Goal: Task Accomplishment & Management: Manage account settings

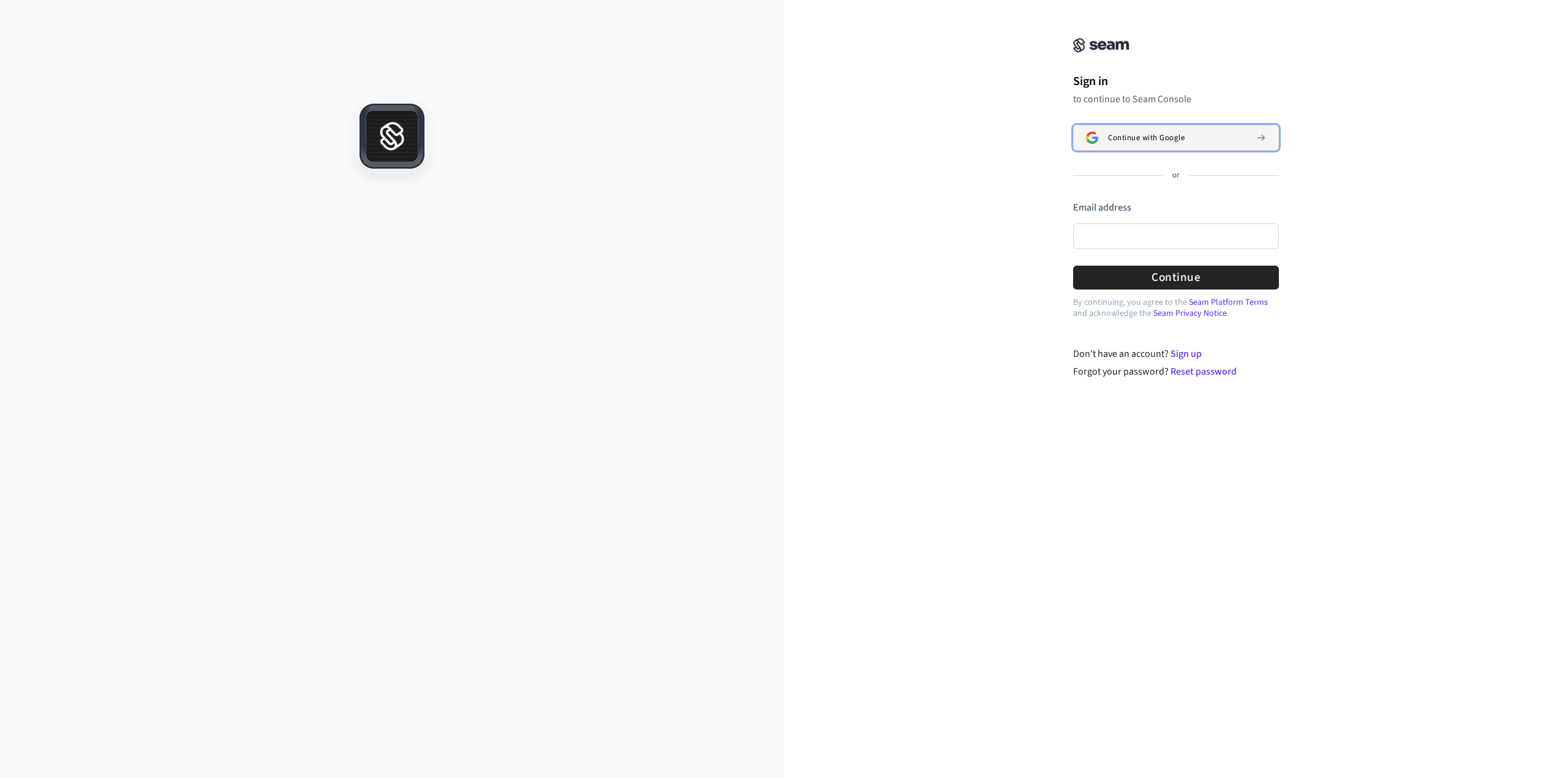
click at [1147, 126] on button "Continue with Google" at bounding box center [1176, 138] width 206 height 26
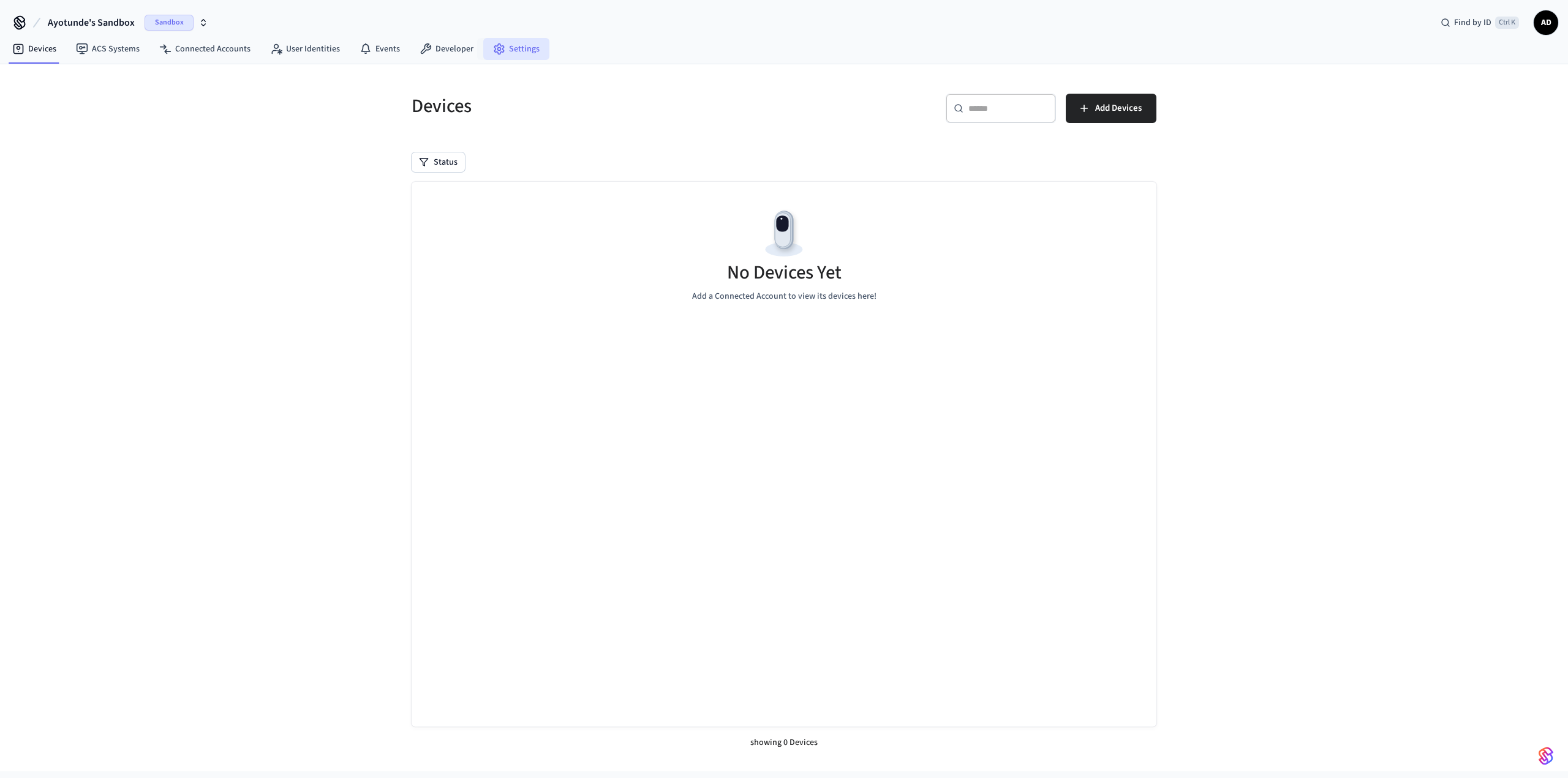
click at [503, 45] on link "Settings" at bounding box center [515, 49] width 66 height 22
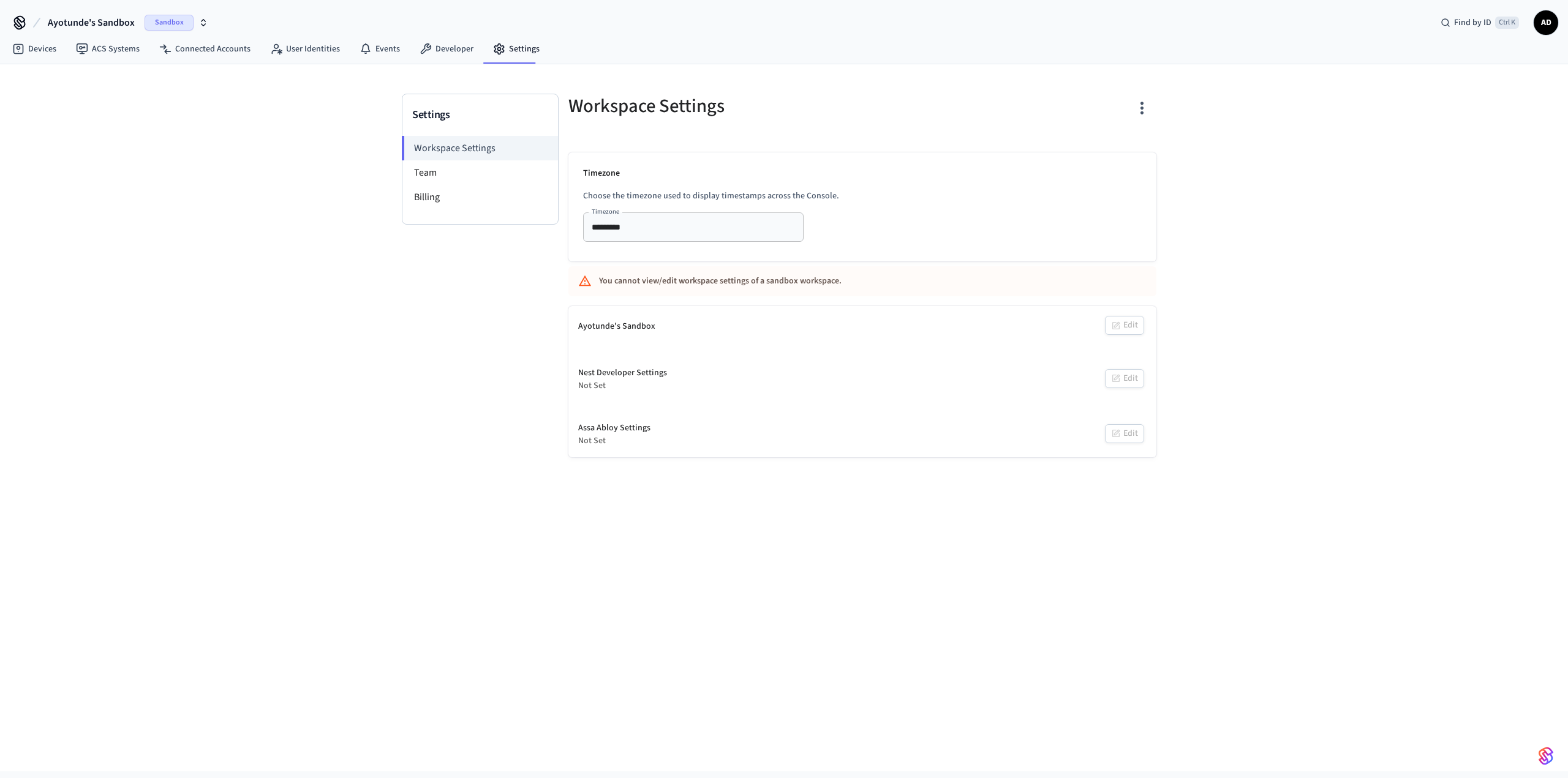
click at [397, 337] on div "Settings Workspace Settings Team Billing Workspace Settings Timezone Choose the…" at bounding box center [784, 261] width 784 height 393
click at [34, 47] on link "Devices" at bounding box center [34, 49] width 64 height 22
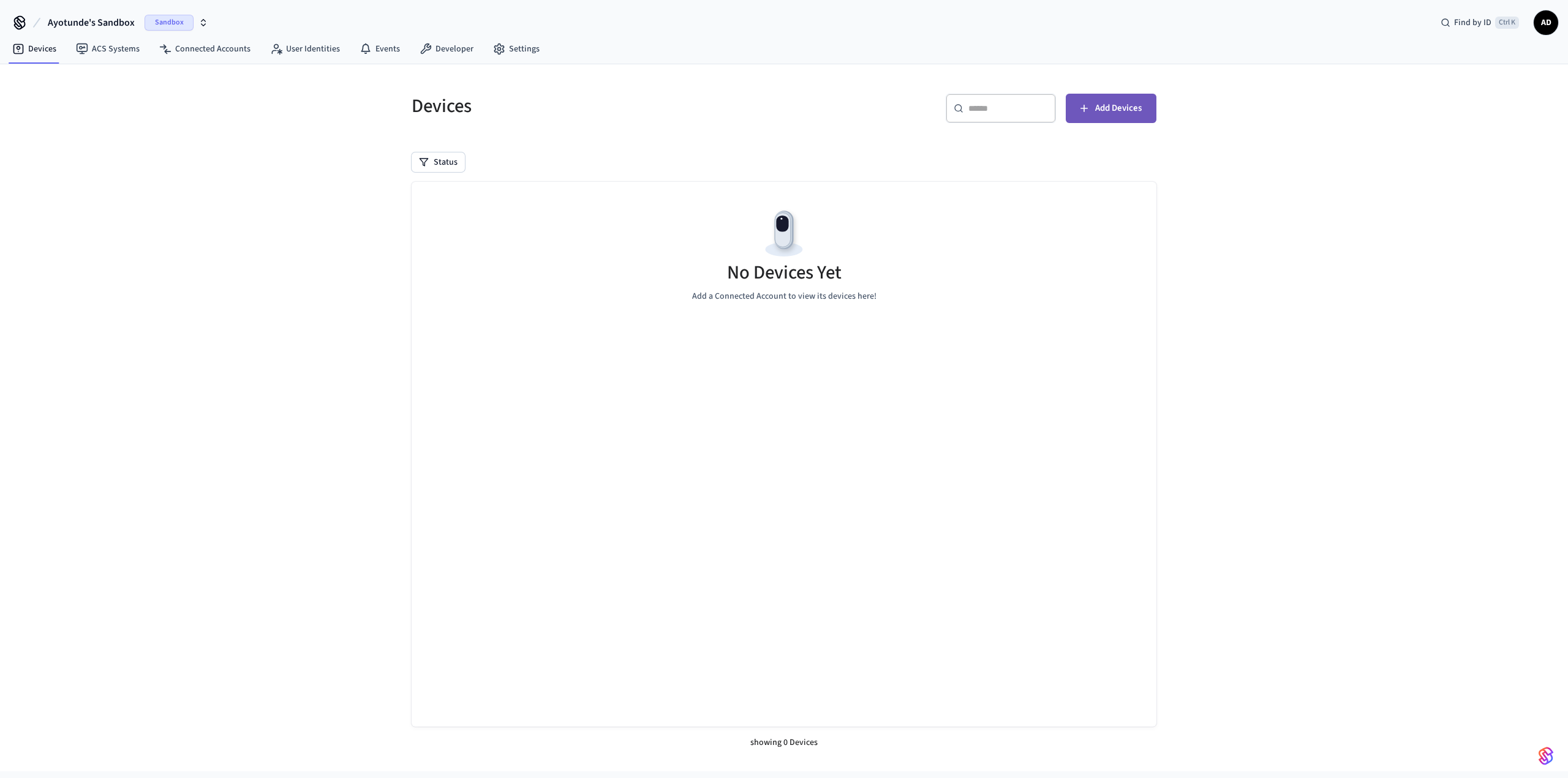
click at [1130, 107] on span "Add Devices" at bounding box center [1118, 109] width 47 height 16
click at [159, 20] on span "Sandbox" at bounding box center [169, 22] width 49 height 16
click at [202, 20] on icon "button" at bounding box center [203, 21] width 4 height 2
click at [92, 106] on span "New Workspace" at bounding box center [77, 104] width 58 height 13
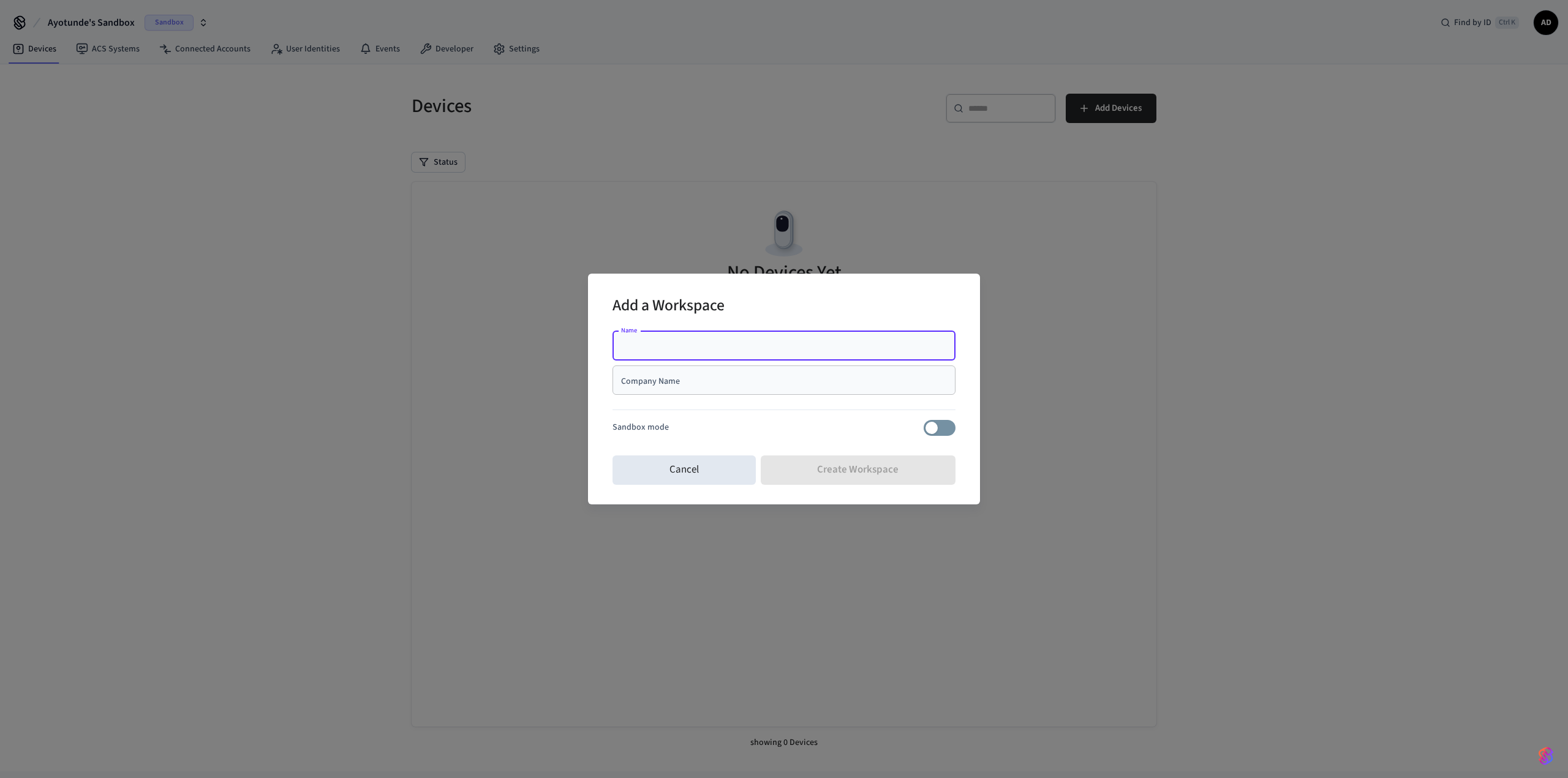
click at [227, 157] on div "Add a Workspace Name Name Company Name Company Name Sandbox mode Cancel Create …" at bounding box center [784, 389] width 1568 height 778
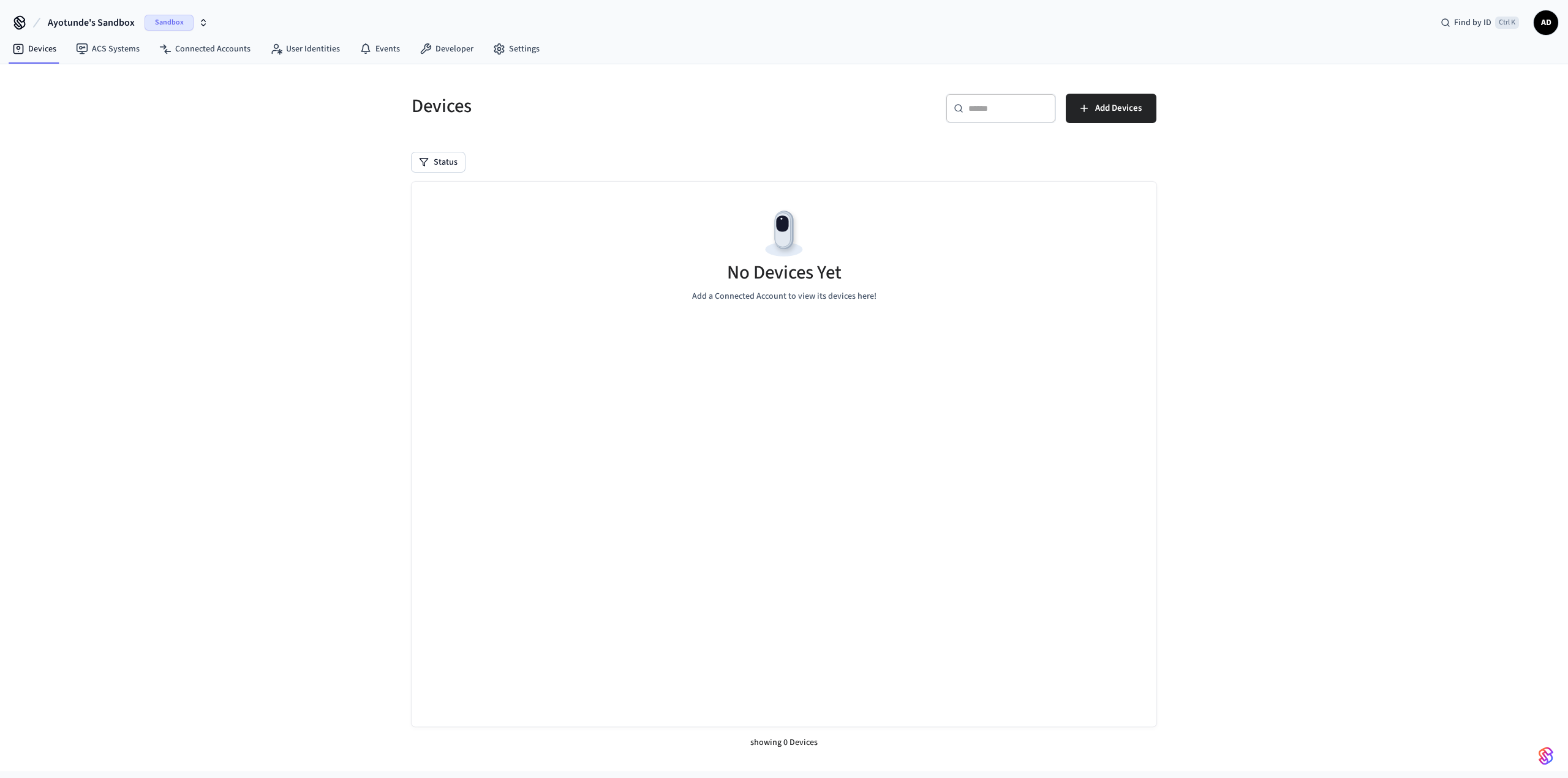
click at [1557, 20] on span "AD" at bounding box center [1546, 22] width 24 height 24
click at [1181, 245] on div "Devices ​ ​ Add Devices Status No Devices Yet Add a Connected Account to view i…" at bounding box center [784, 418] width 1568 height 706
click at [428, 46] on link "Developer" at bounding box center [446, 49] width 73 height 22
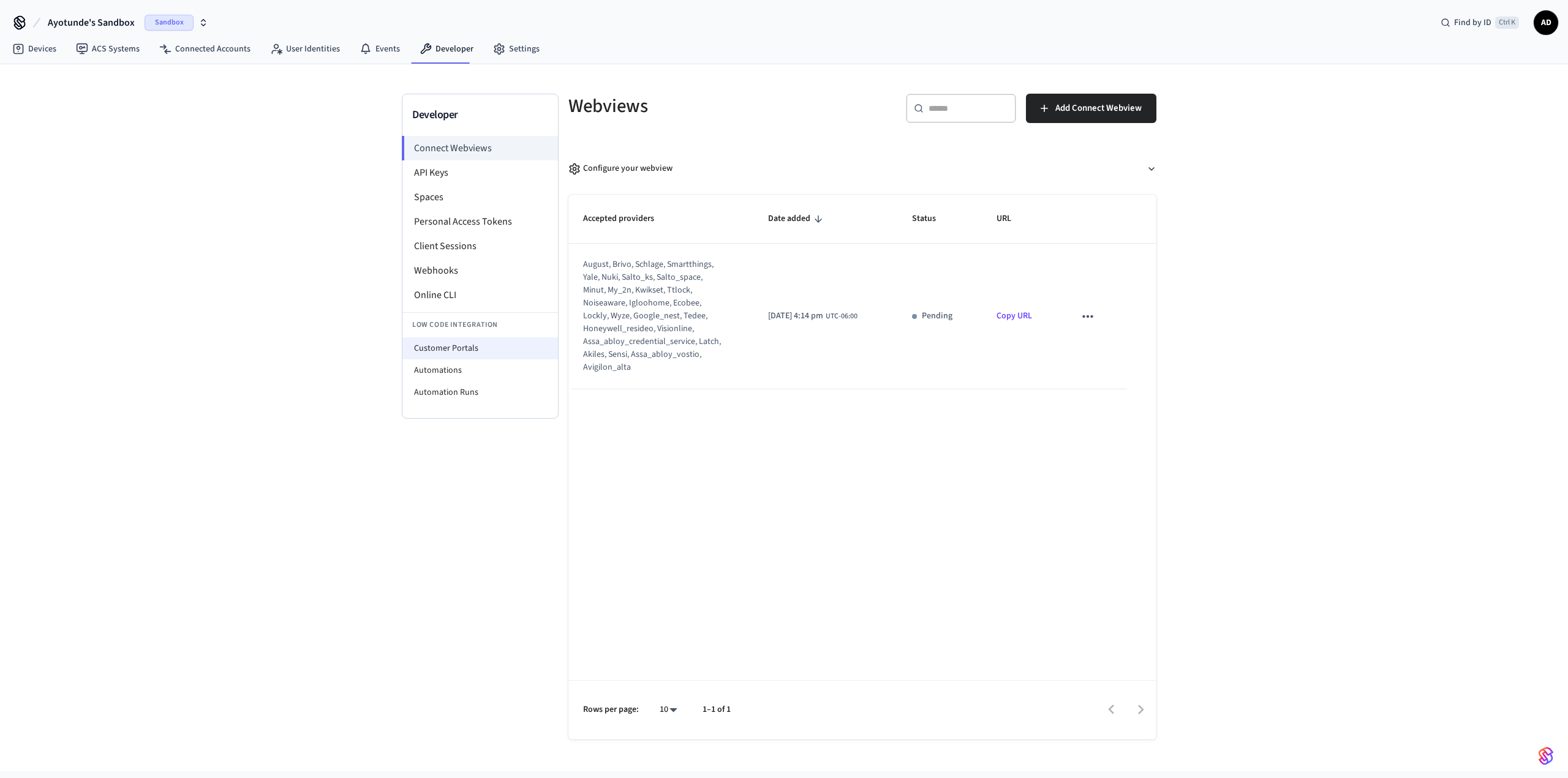
click at [458, 353] on li "Customer Portals" at bounding box center [480, 348] width 155 height 22
select select "**********"
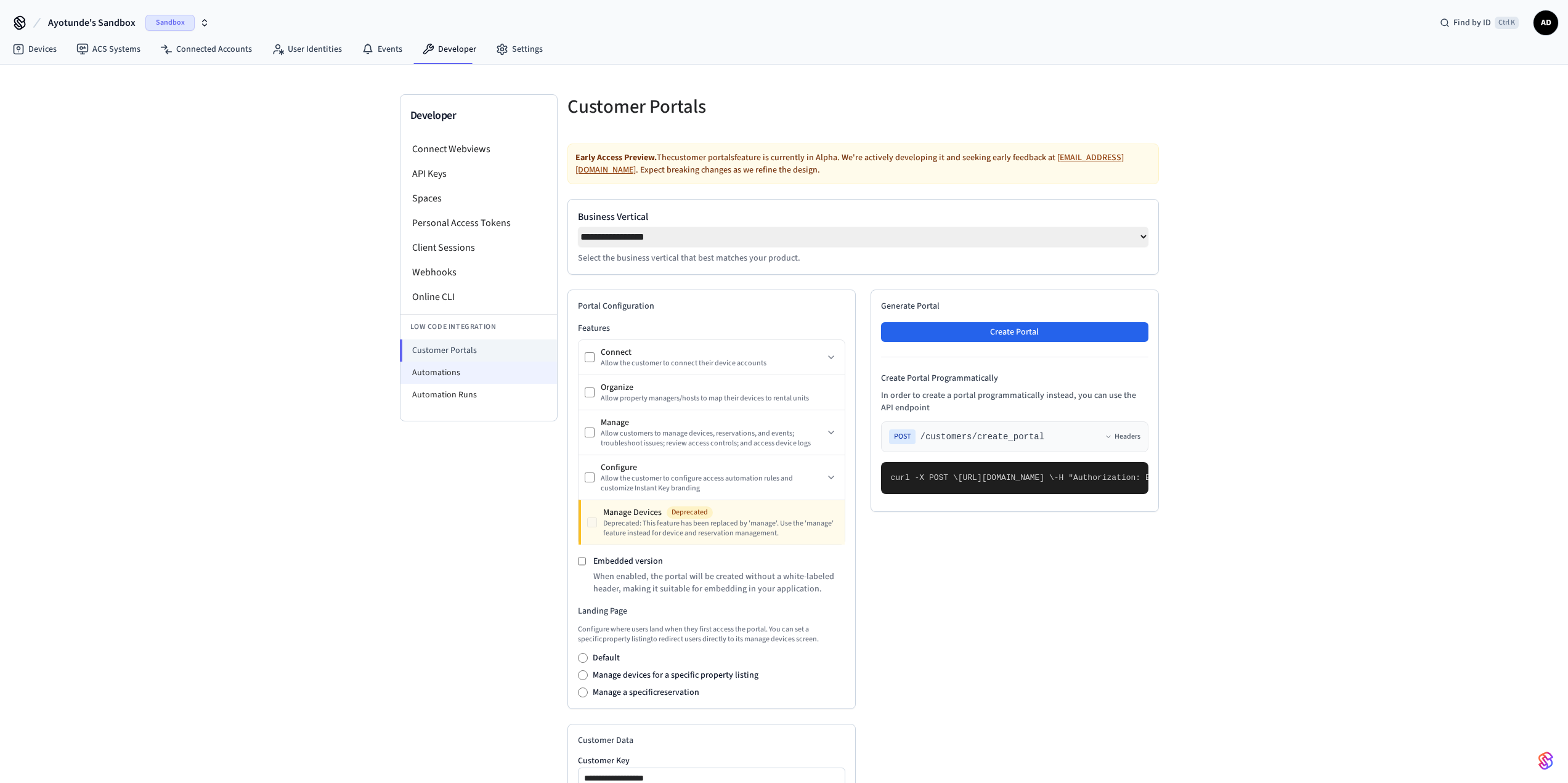
click at [455, 374] on li "Automations" at bounding box center [479, 373] width 156 height 23
select select "**********"
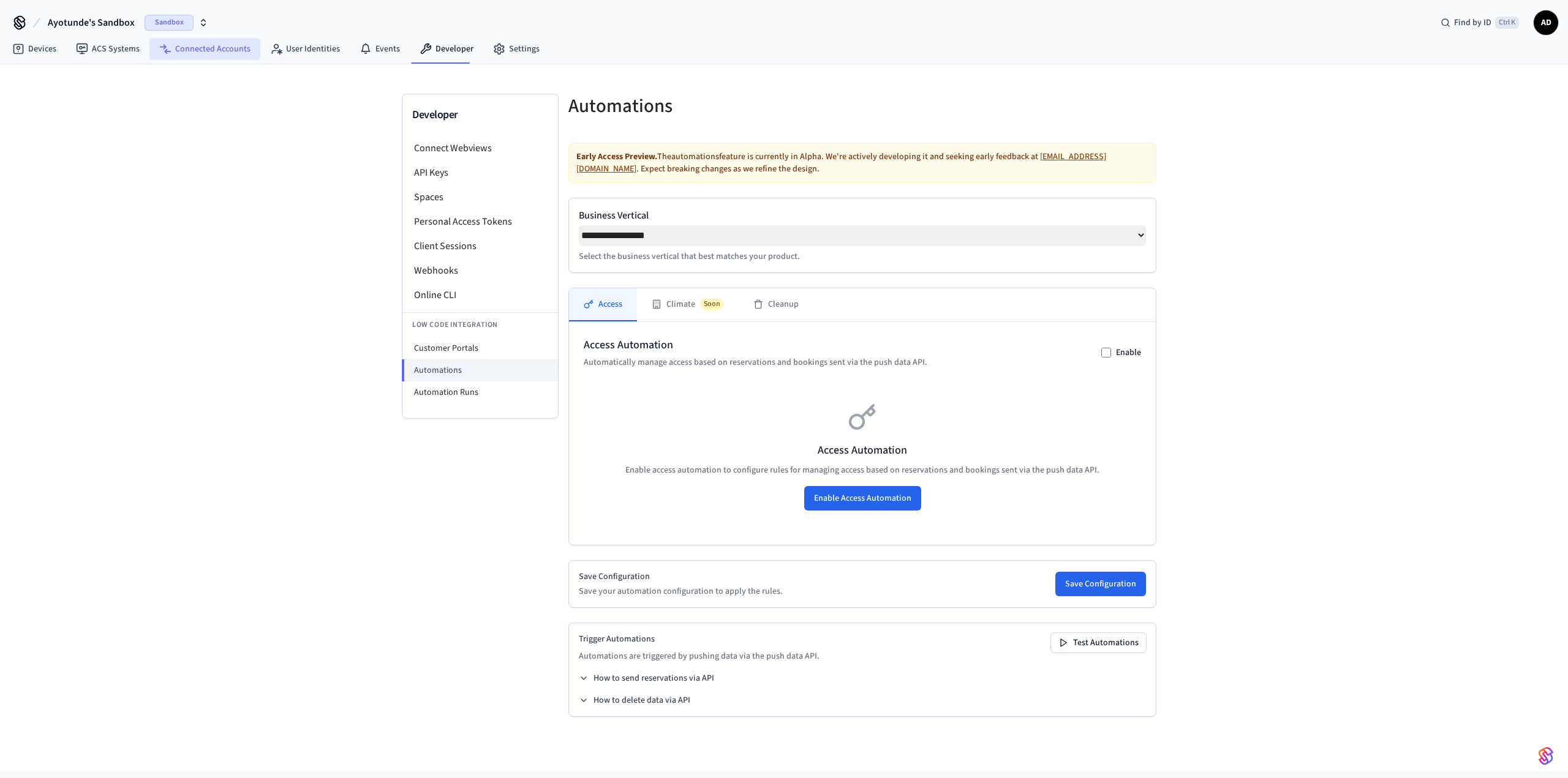
click at [178, 48] on link "Connected Accounts" at bounding box center [204, 49] width 111 height 22
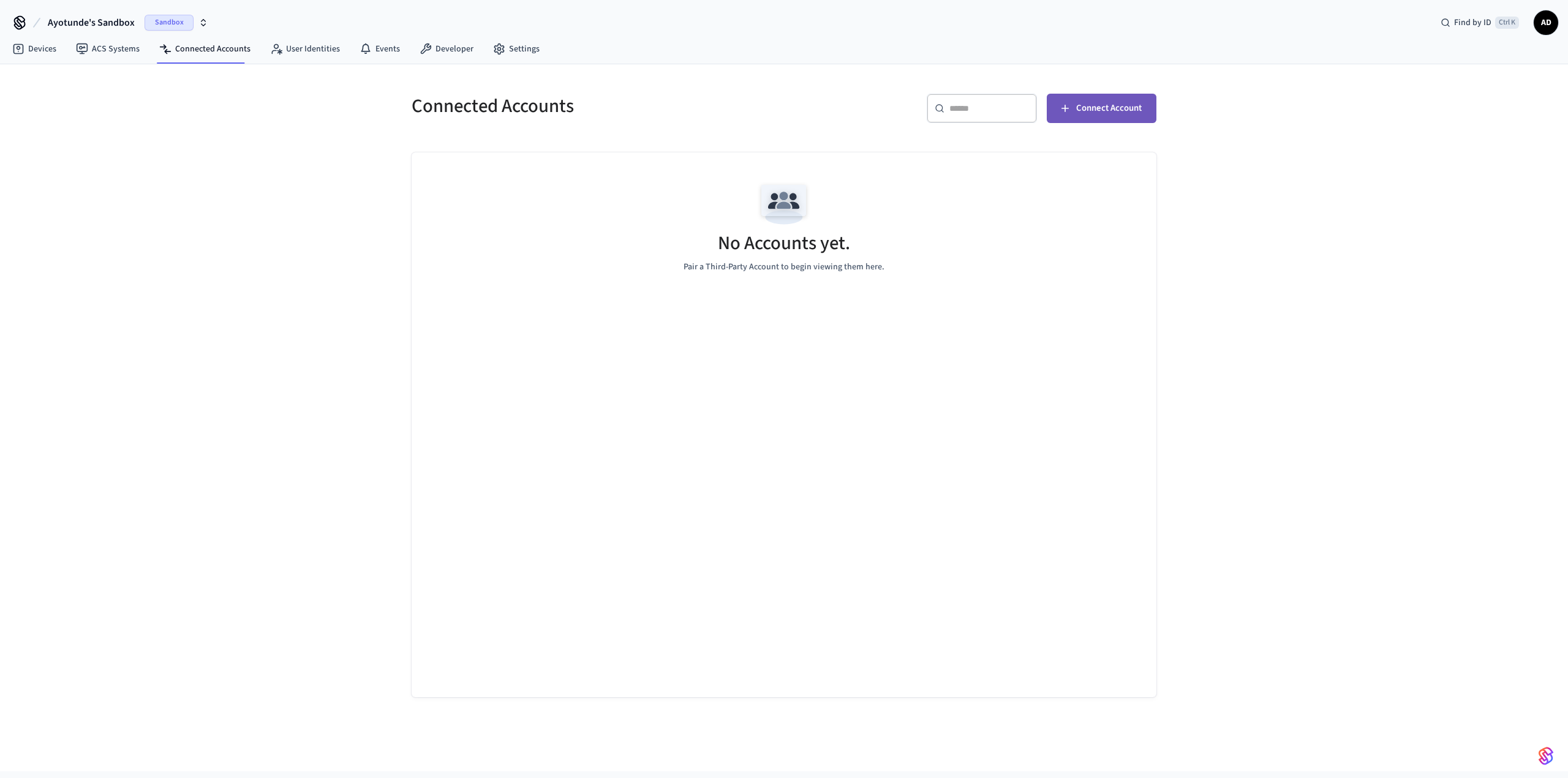
click at [1104, 105] on span "Connect Account" at bounding box center [1109, 109] width 66 height 16
click at [19, 23] on icon at bounding box center [19, 21] width 9 height 9
click at [1546, 17] on span "AD" at bounding box center [1546, 22] width 22 height 22
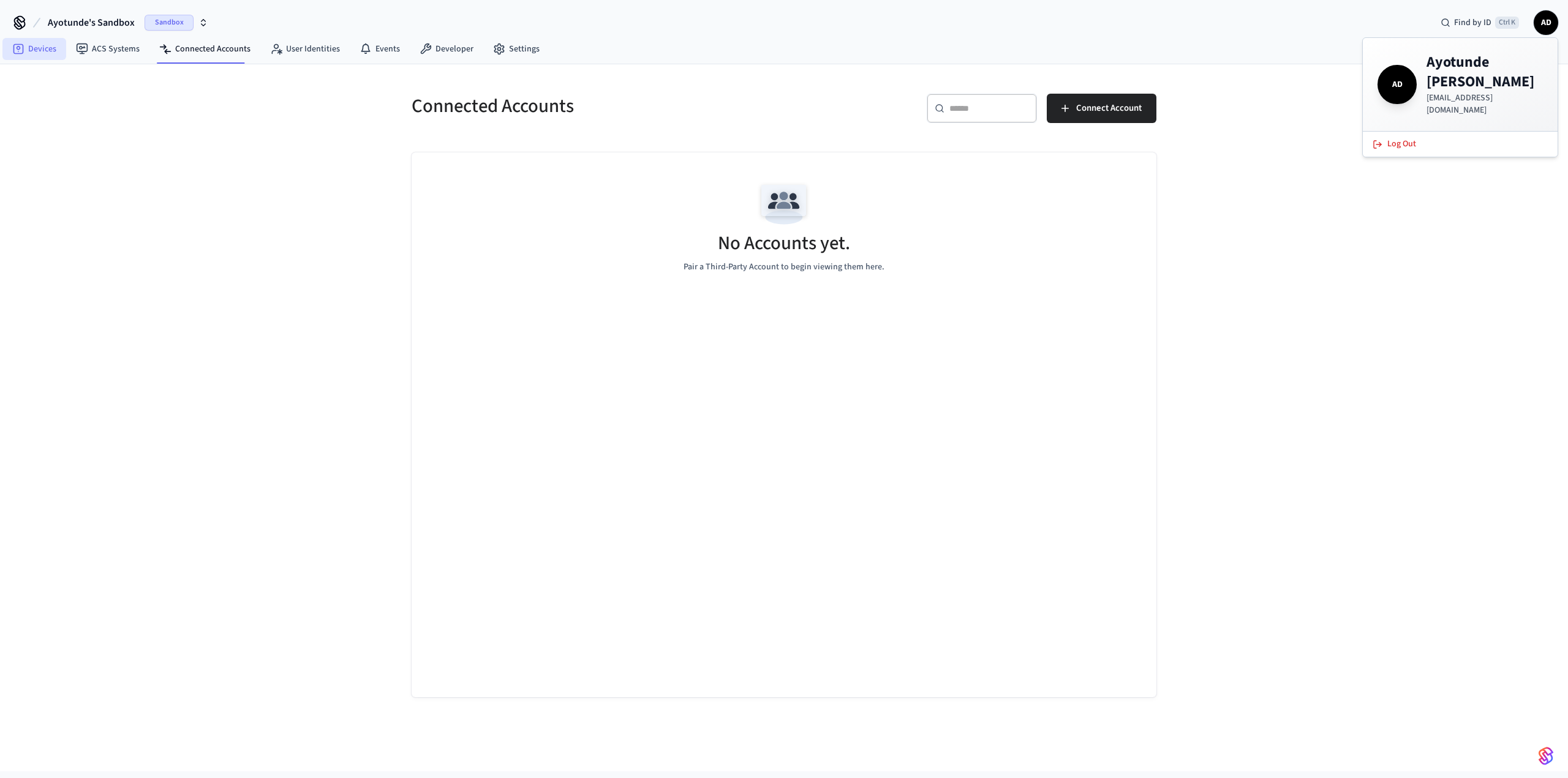
click at [39, 49] on link "Devices" at bounding box center [34, 49] width 64 height 22
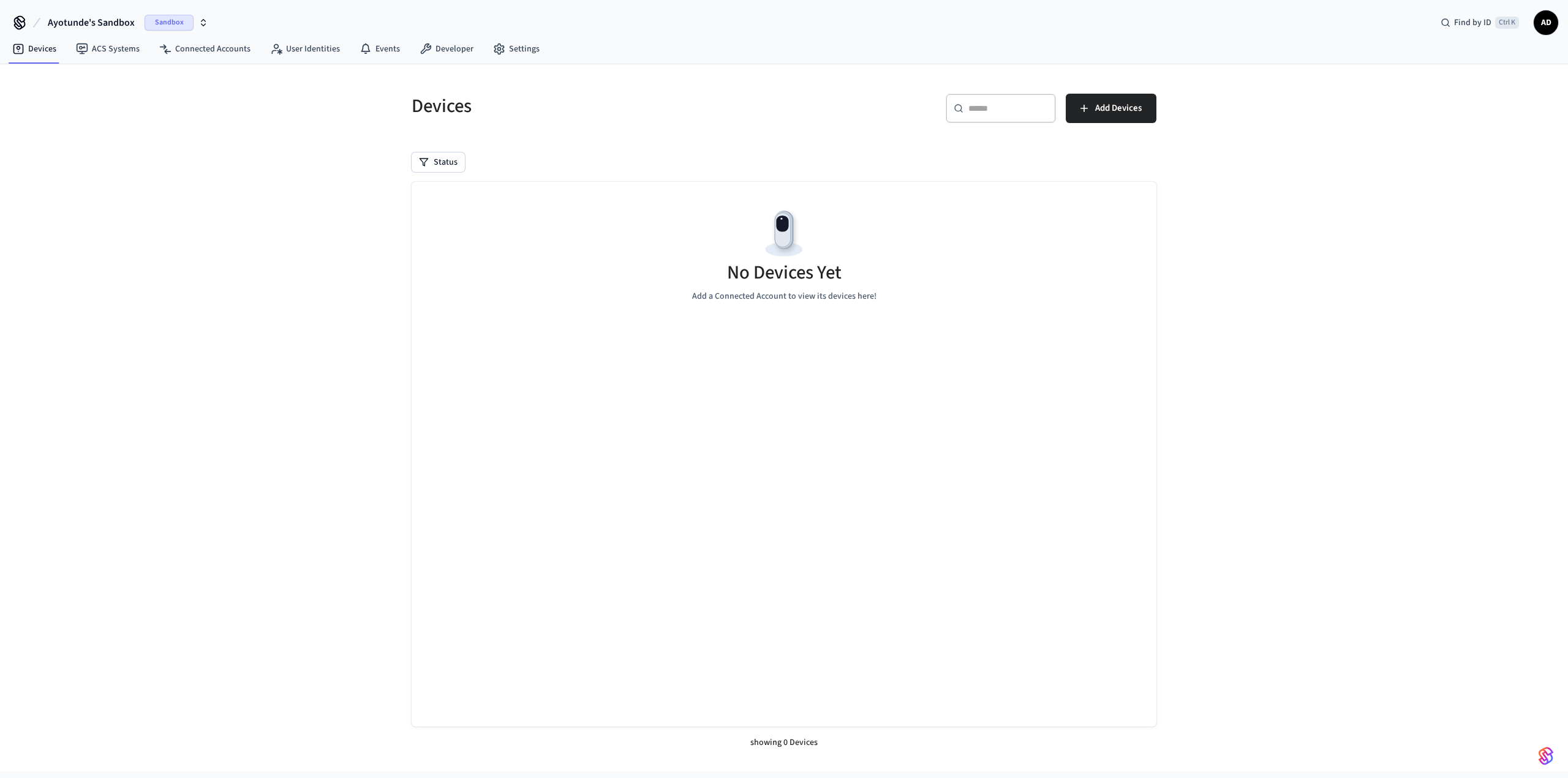
click at [151, 21] on span "Sandbox" at bounding box center [169, 22] width 49 height 16
click at [66, 107] on span "New Workspace" at bounding box center [77, 104] width 58 height 13
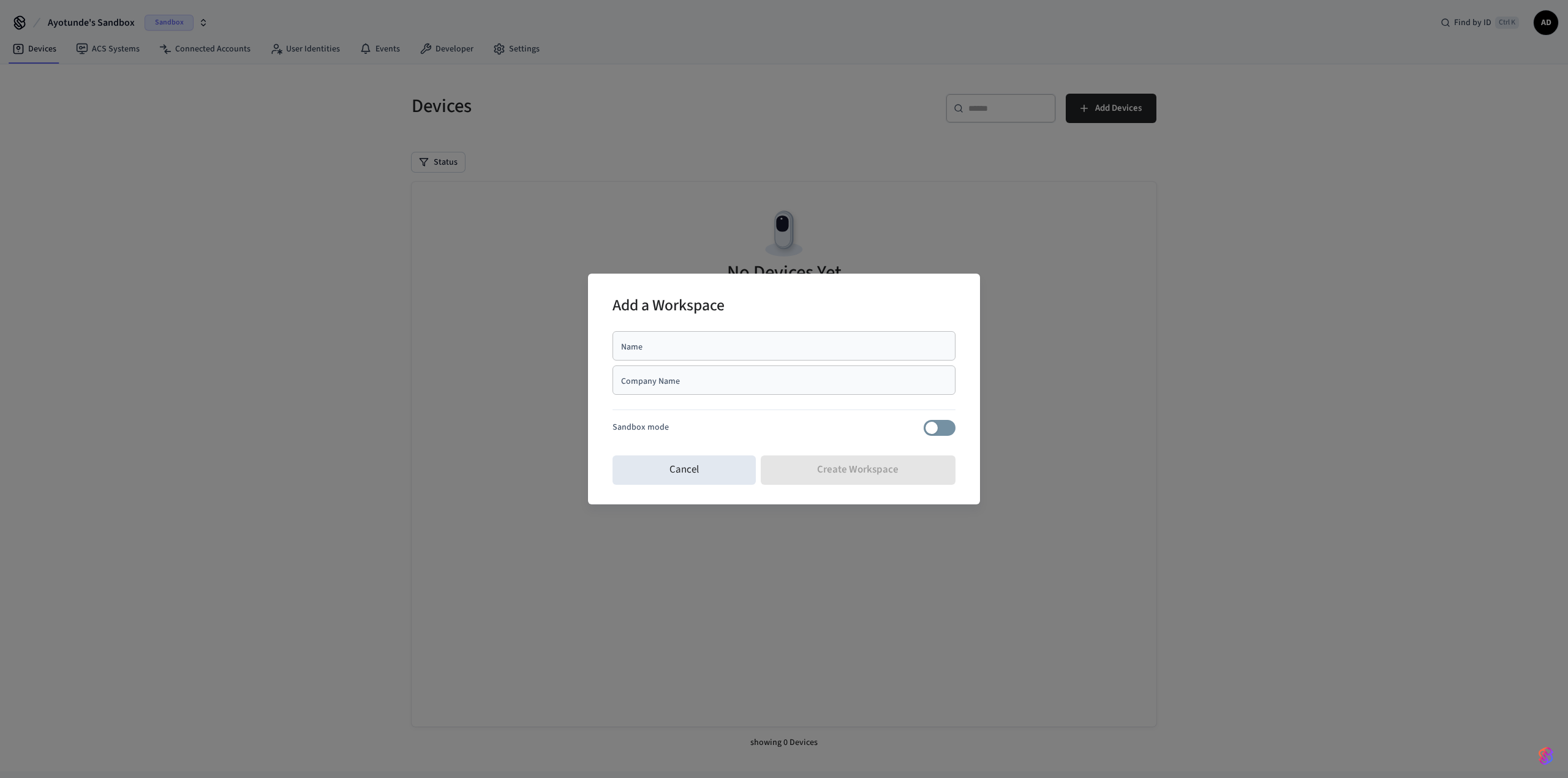
click at [675, 634] on div "Add a Workspace Name Name Company Name Company Name Sandbox mode Cancel Create …" at bounding box center [784, 389] width 1568 height 778
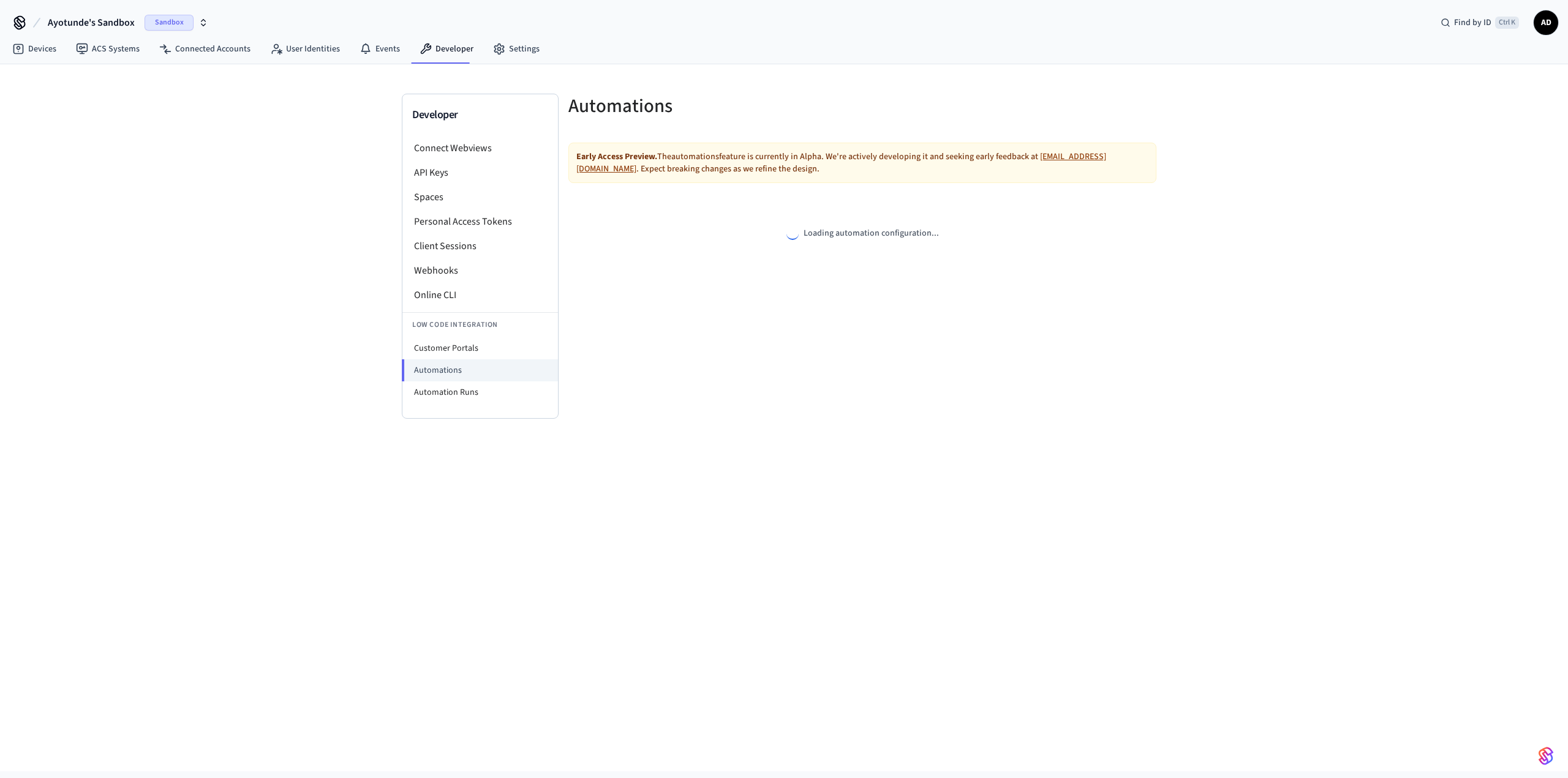
select select "**********"
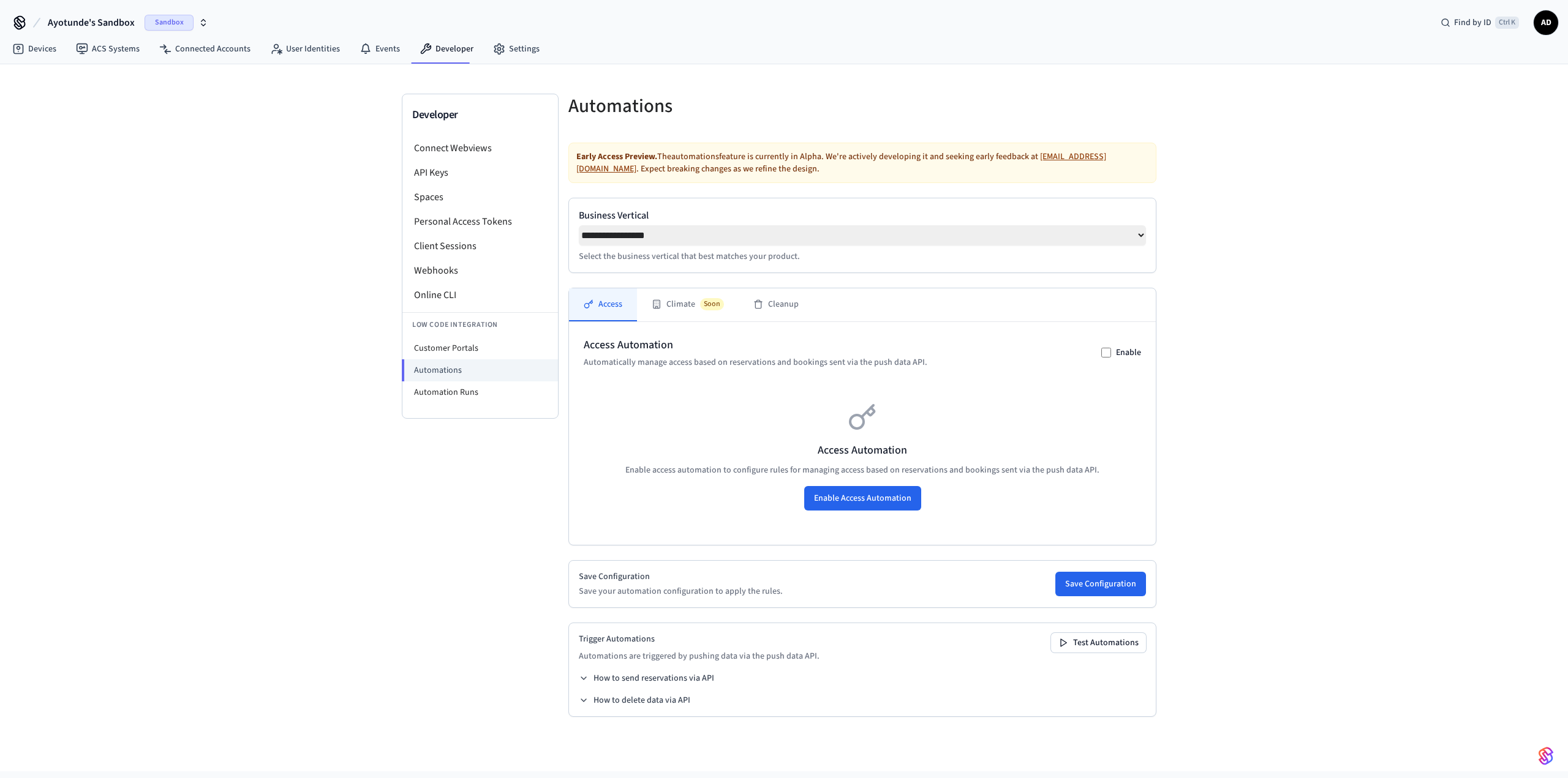
select select "**********"
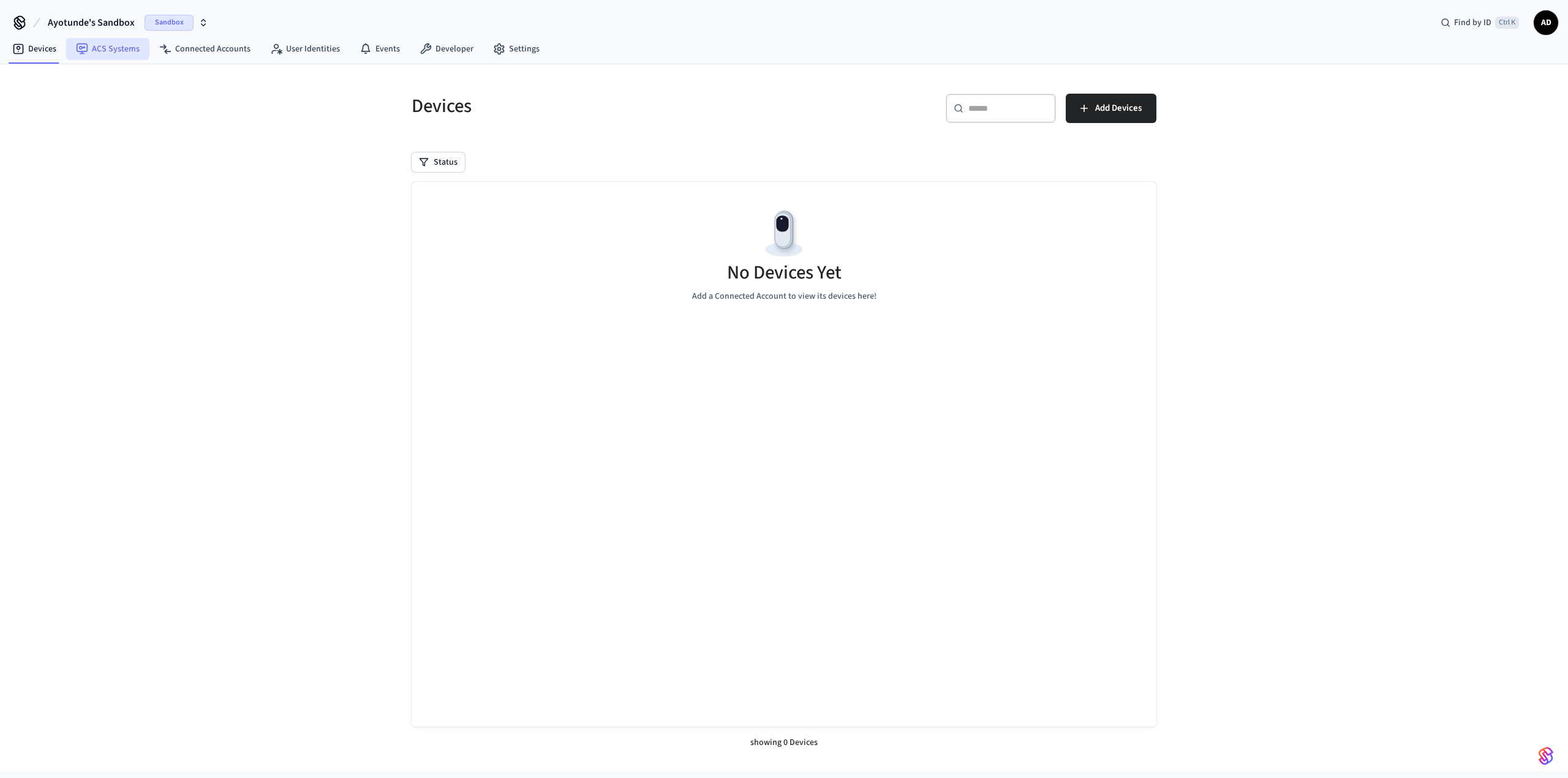
click at [117, 52] on link "ACS Systems" at bounding box center [108, 49] width 84 height 22
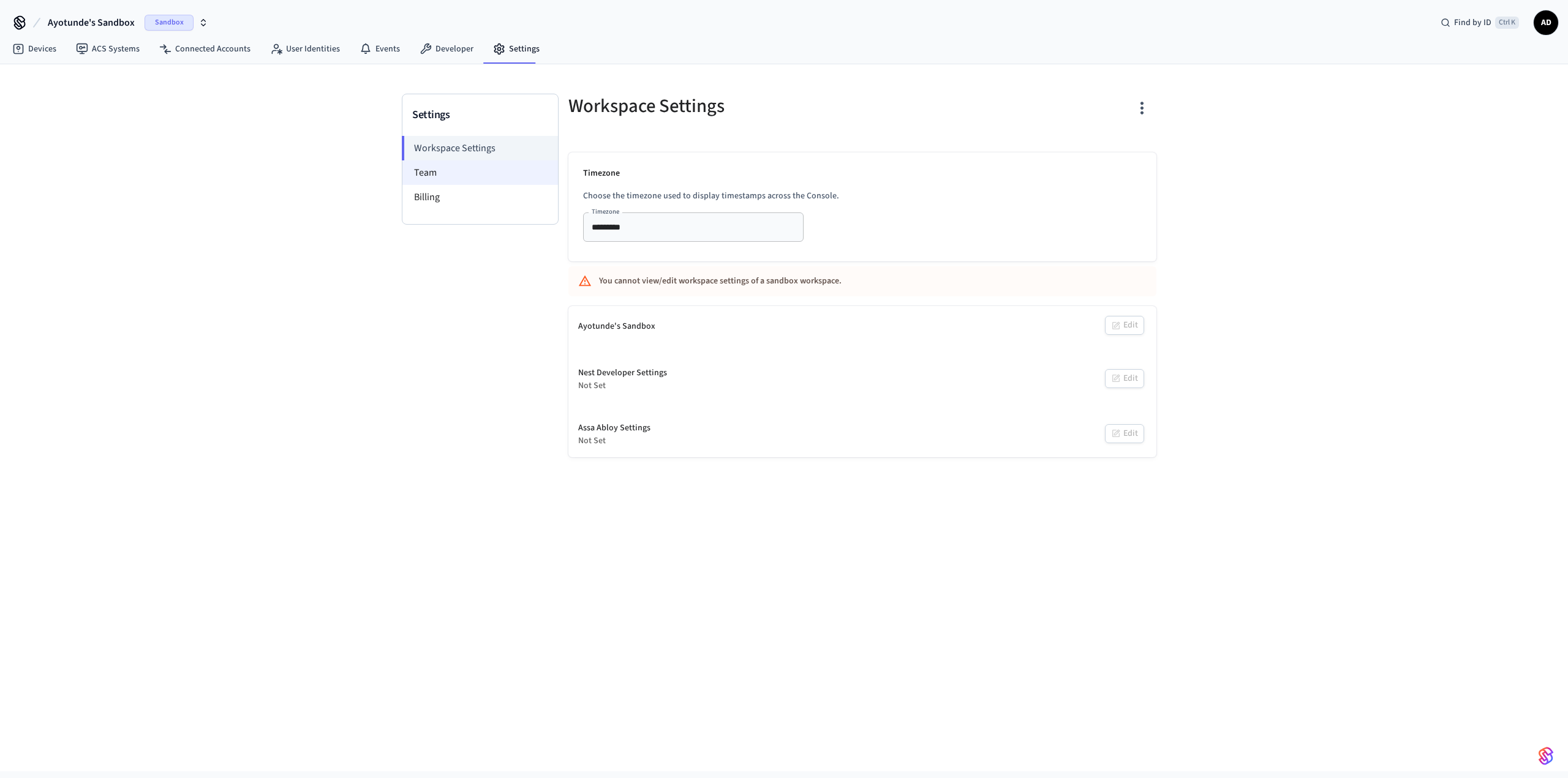
click at [433, 177] on li "Team" at bounding box center [480, 172] width 155 height 24
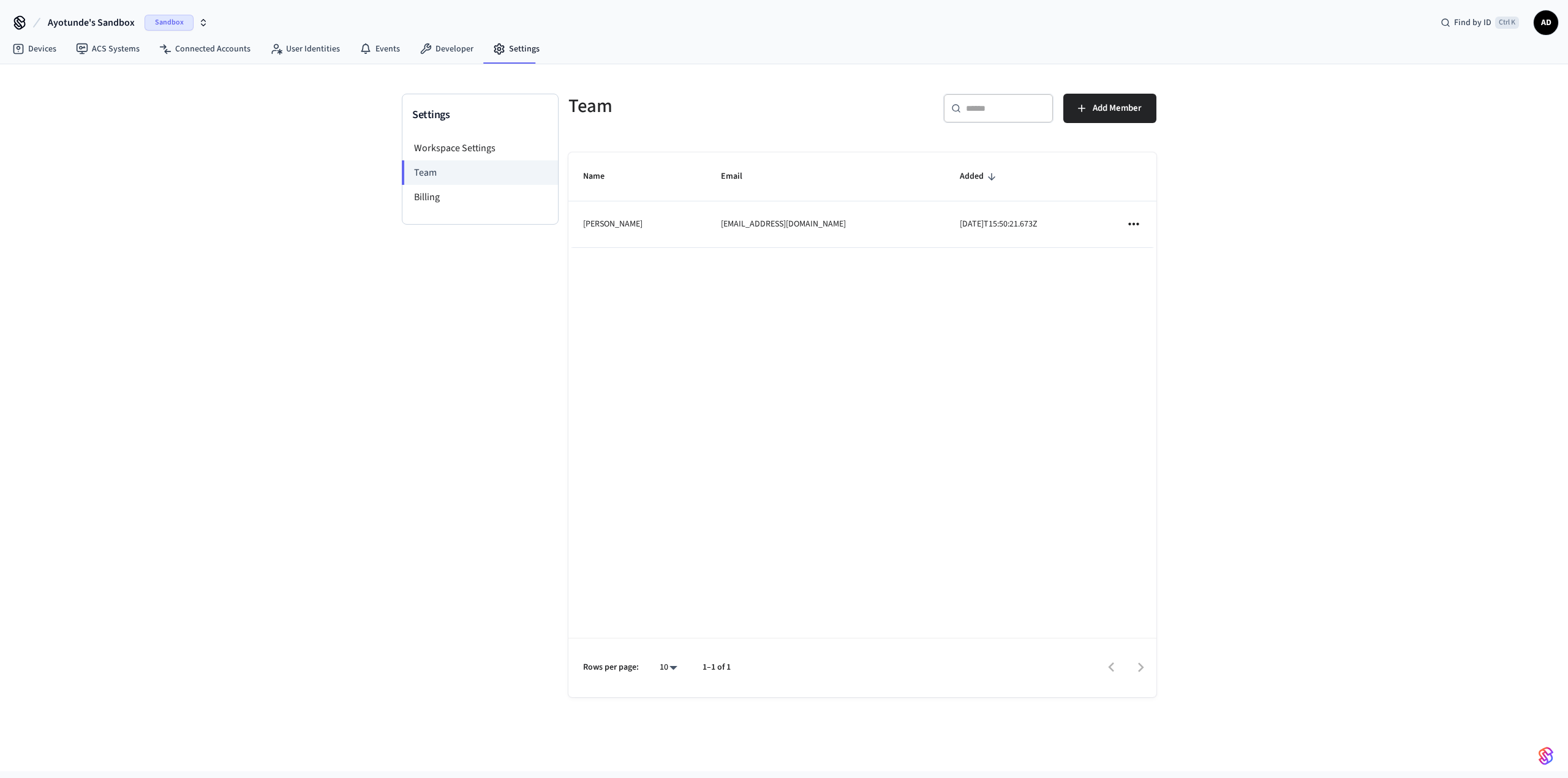
click at [1132, 223] on icon "sticky table" at bounding box center [1134, 224] width 16 height 16
click at [1165, 265] on li "Remove" at bounding box center [1167, 258] width 65 height 33
